Goal: Task Accomplishment & Management: Manage account settings

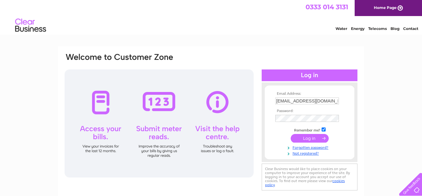
click at [303, 138] on input "submit" at bounding box center [310, 138] width 38 height 9
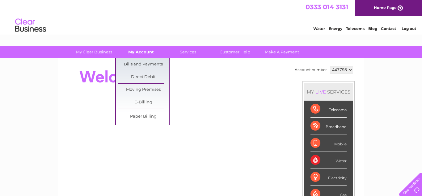
click at [146, 51] on link "My Account" at bounding box center [140, 51] width 51 height 11
click at [145, 63] on link "Bills and Payments" at bounding box center [143, 64] width 51 height 12
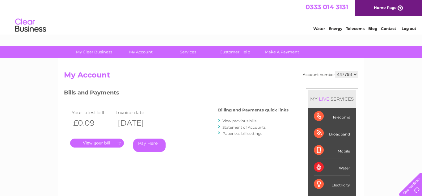
click at [92, 142] on link "." at bounding box center [97, 143] width 54 height 9
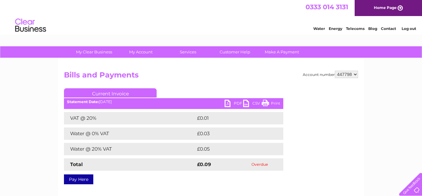
click at [84, 179] on link "Pay Here" at bounding box center [78, 179] width 29 height 10
click at [237, 103] on link "PDF" at bounding box center [234, 104] width 19 height 9
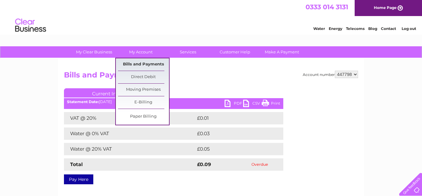
click at [147, 63] on link "Bills and Payments" at bounding box center [143, 64] width 51 height 12
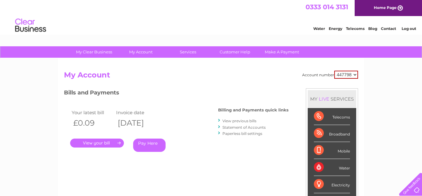
click at [241, 122] on link "View previous bills" at bounding box center [239, 121] width 34 height 5
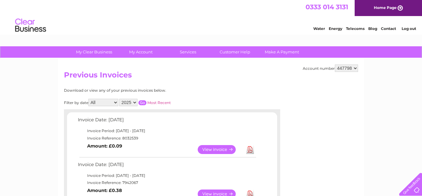
select select "2023"
click option "2023" at bounding box center [0, 0] width 0 height 0
click at [141, 101] on input "button" at bounding box center [142, 102] width 8 height 5
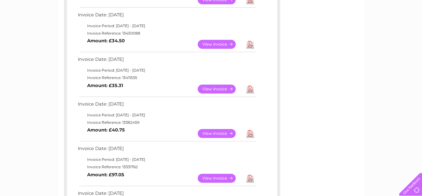
scroll to position [346, 0]
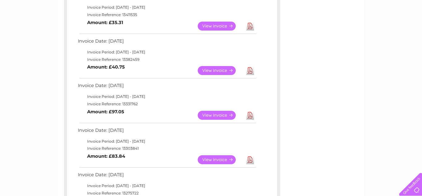
click at [251, 161] on link "Download" at bounding box center [250, 159] width 8 height 9
